Goal: Task Accomplishment & Management: Use online tool/utility

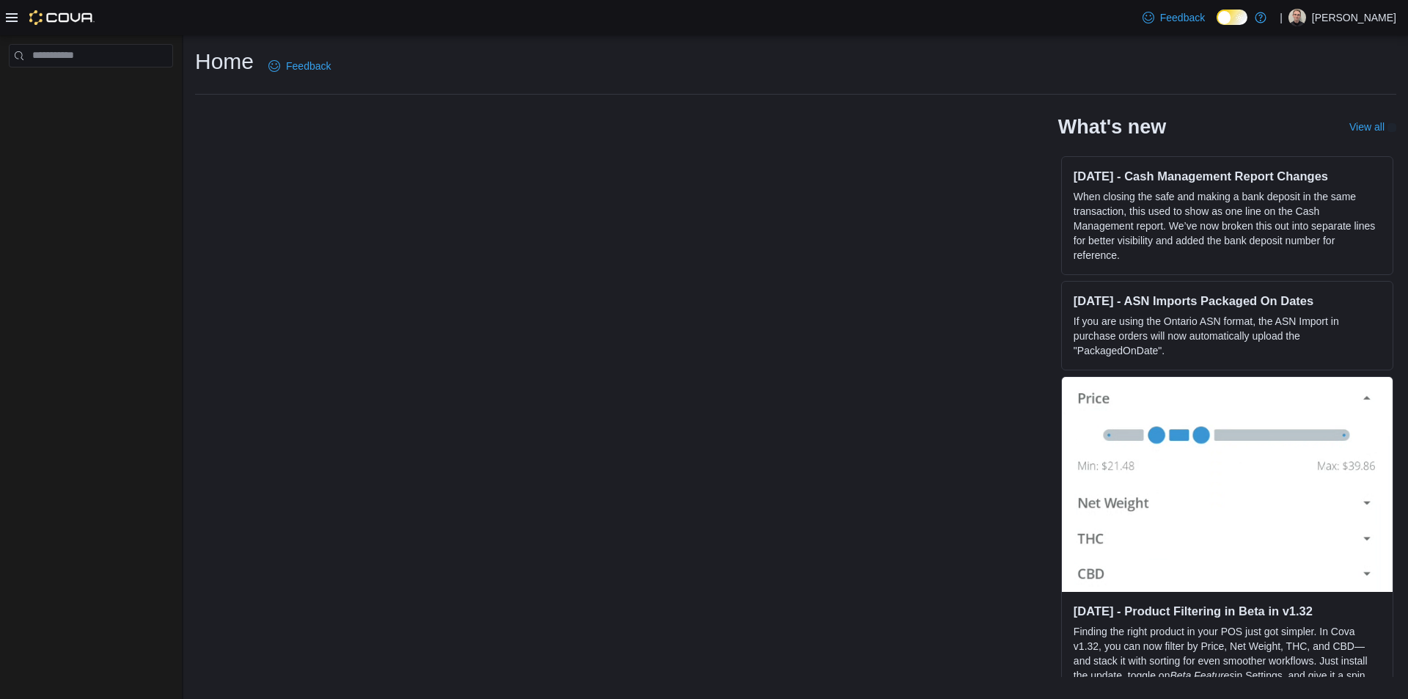
click at [13, 18] on icon at bounding box center [12, 18] width 12 height 12
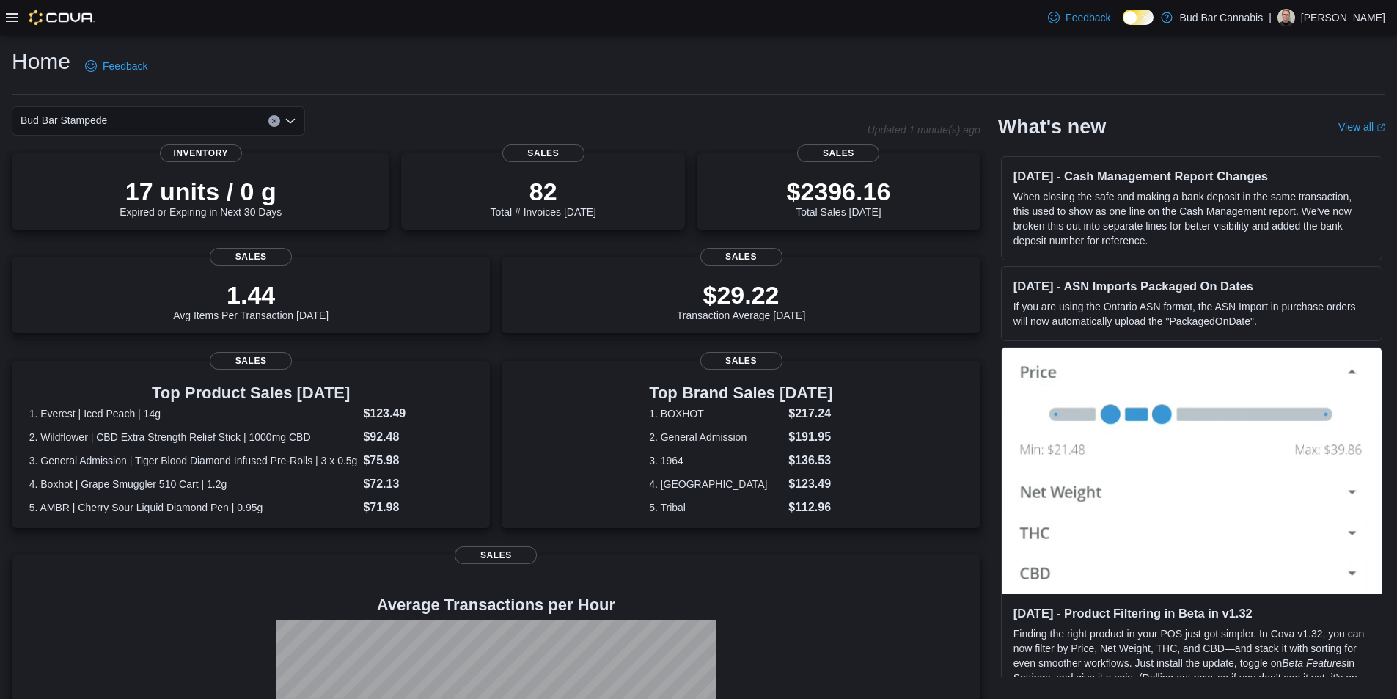
click at [8, 15] on icon at bounding box center [12, 18] width 12 height 12
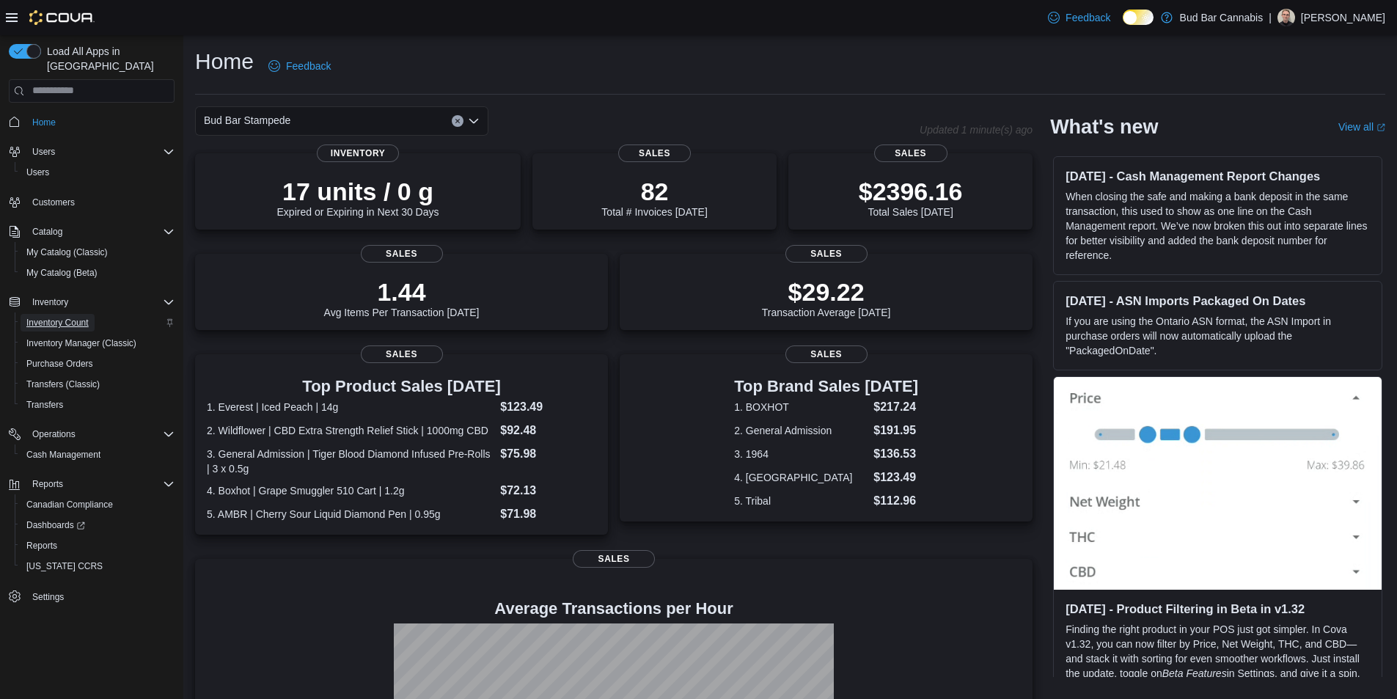
click at [81, 317] on span "Inventory Count" at bounding box center [57, 323] width 62 height 12
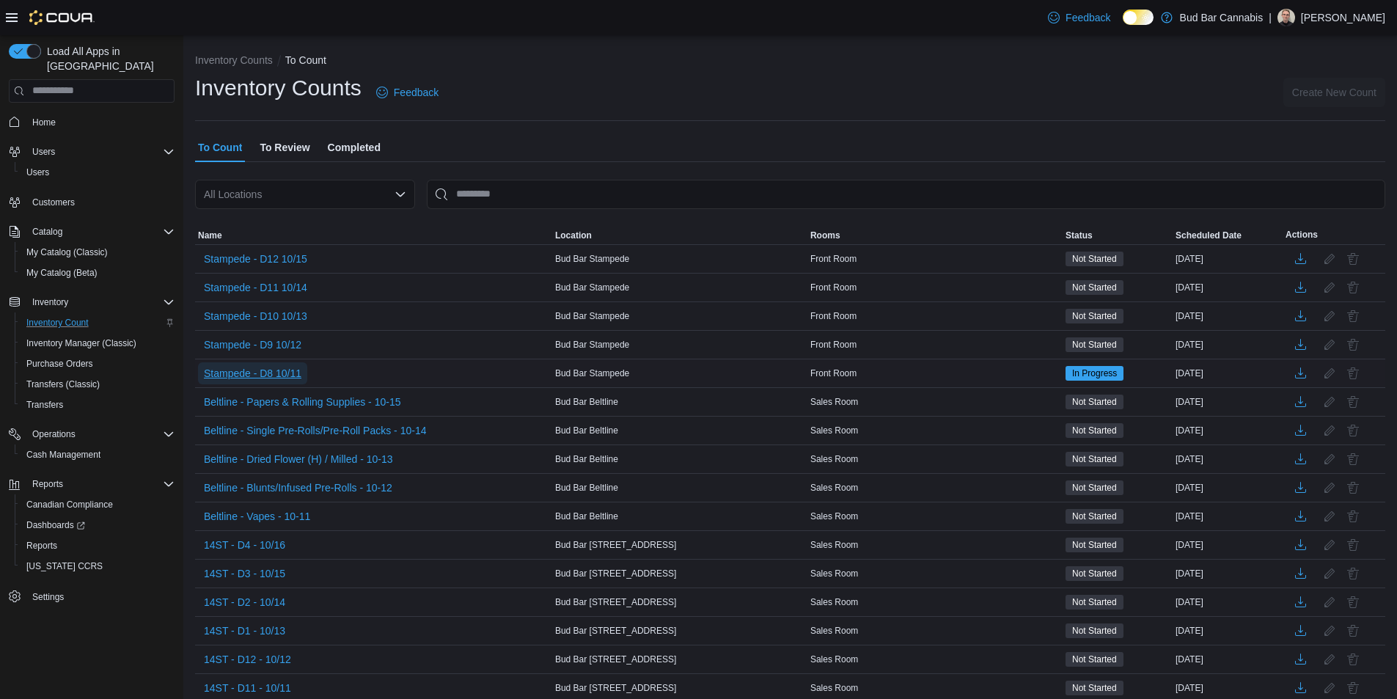
click at [268, 366] on span "Stampede - D8 10/11" at bounding box center [253, 373] width 98 height 15
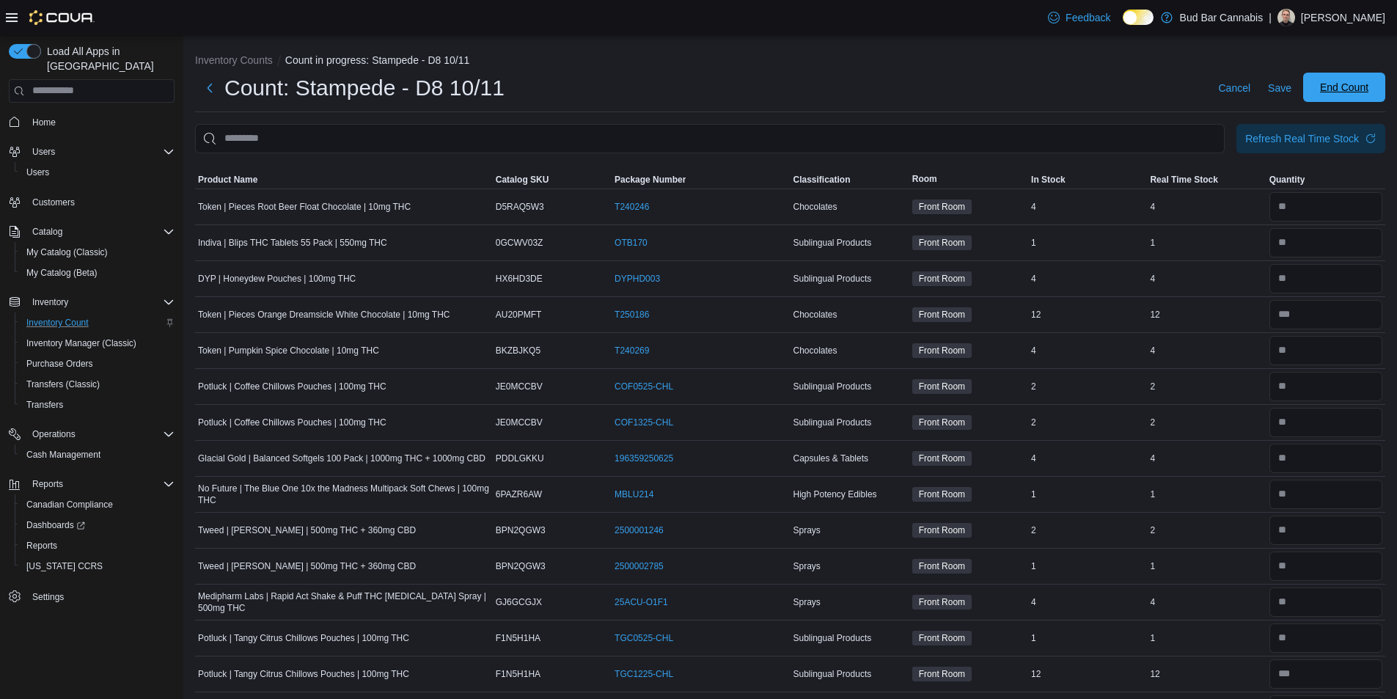
click at [1358, 82] on span "End Count" at bounding box center [1344, 87] width 48 height 15
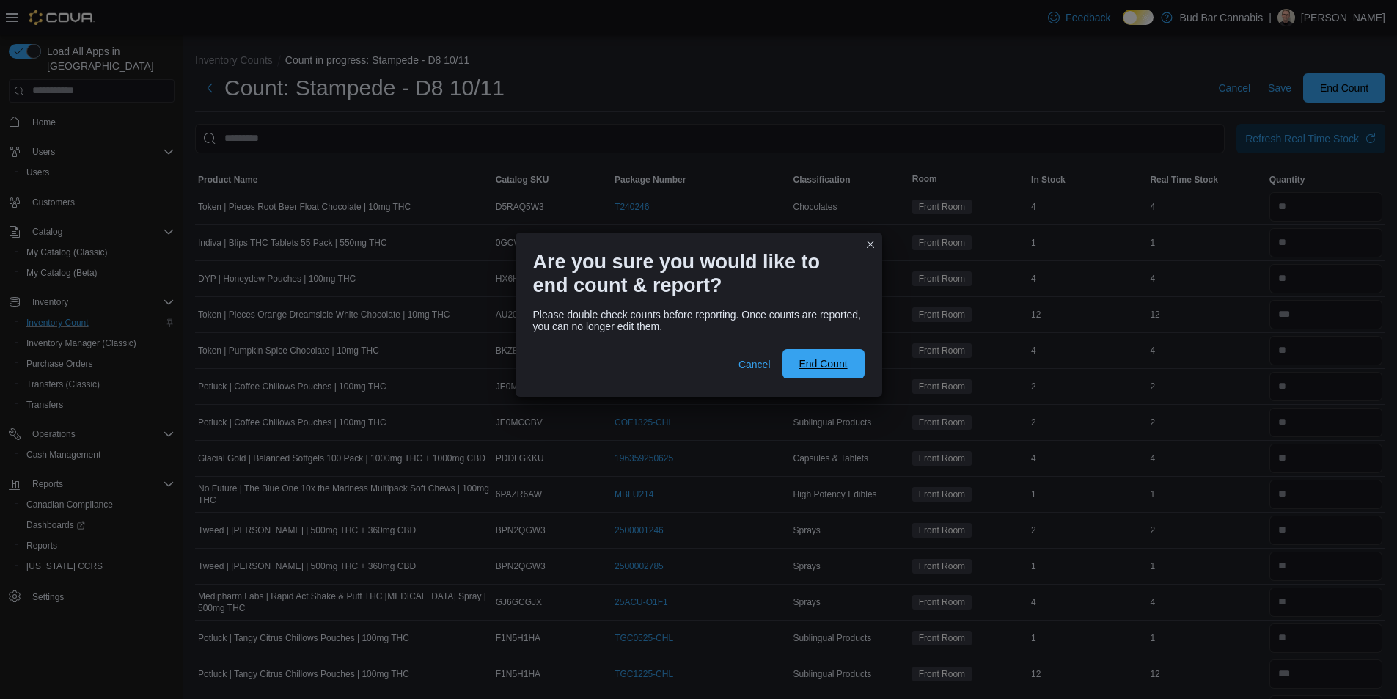
click at [825, 365] on span "End Count" at bounding box center [823, 363] width 48 height 15
